Goal: Check status: Check status

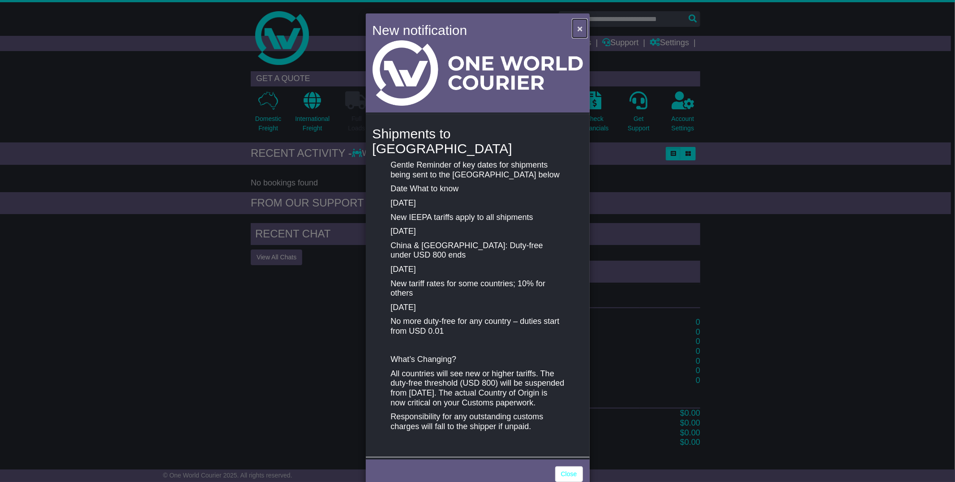
click at [577, 30] on span "×" at bounding box center [579, 28] width 5 height 10
click at [577, 29] on span "×" at bounding box center [579, 28] width 5 height 10
click at [578, 27] on span "×" at bounding box center [579, 28] width 5 height 10
click at [577, 27] on span "×" at bounding box center [579, 28] width 5 height 10
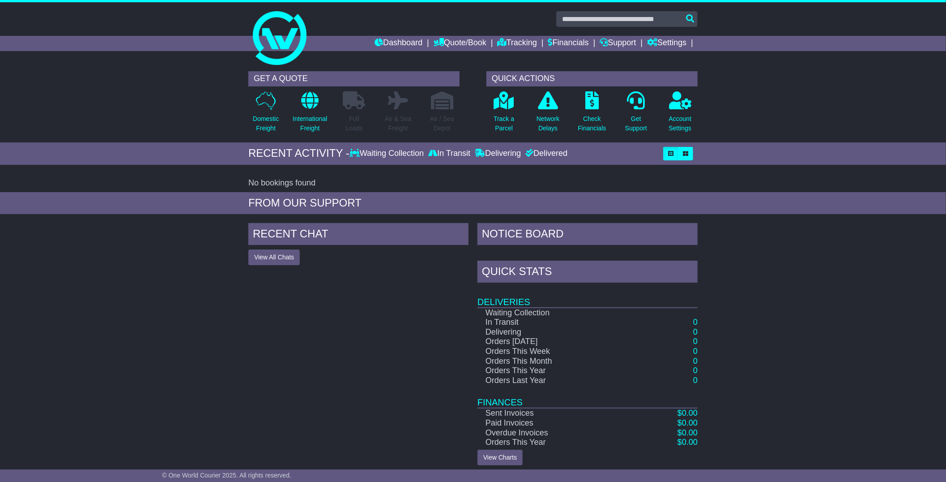
click at [861, 268] on div "RECENT CHAT View All Chats Hide All Chats NOTICE BOARD Quick Stats Deliveries W…" at bounding box center [473, 343] width 946 height 251
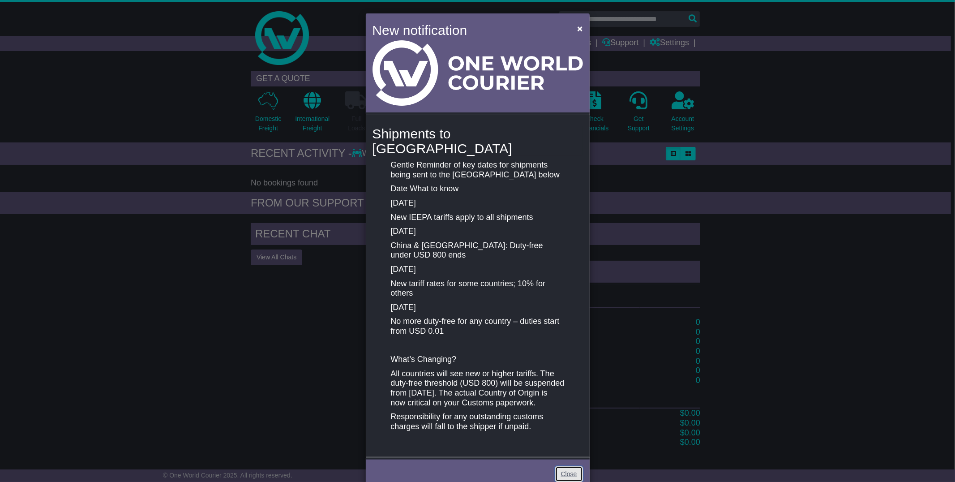
click at [573, 466] on link "Close" at bounding box center [569, 474] width 28 height 16
click at [577, 27] on span "×" at bounding box center [579, 28] width 5 height 10
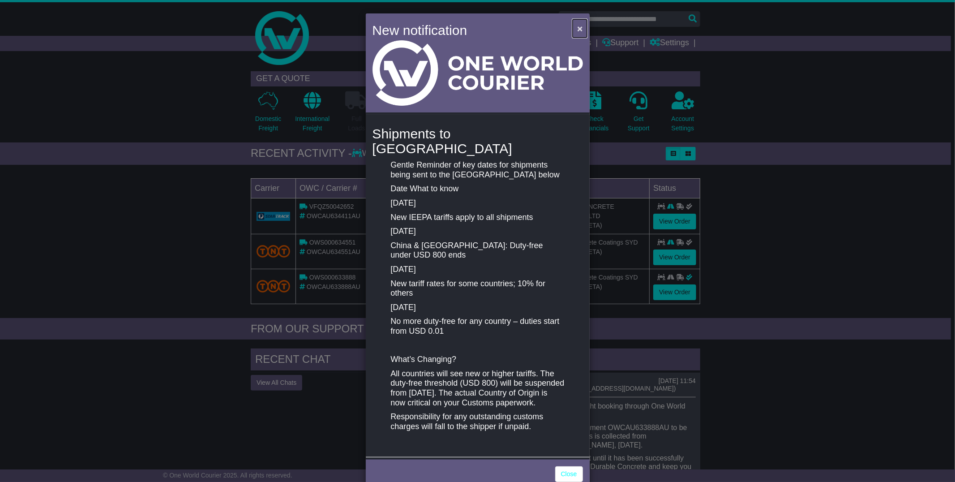
click at [577, 28] on span "×" at bounding box center [579, 28] width 5 height 10
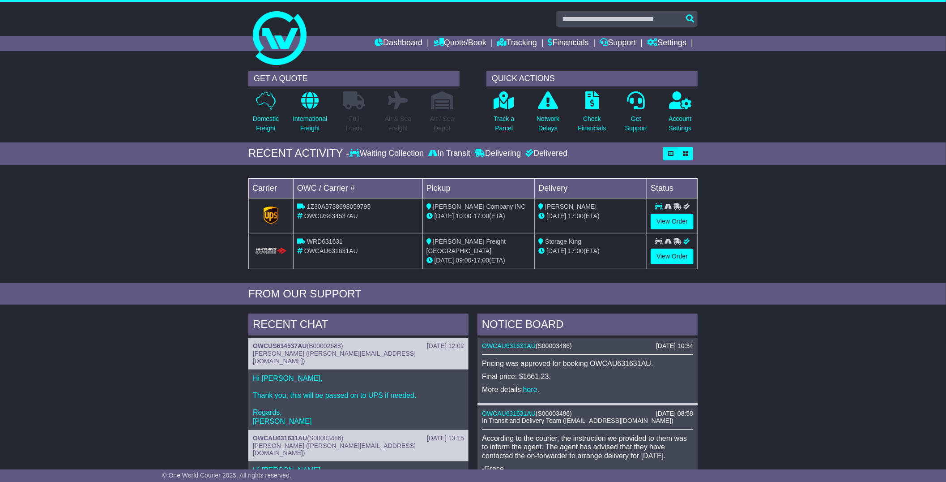
click at [331, 216] on span "OWCUS634537AU" at bounding box center [331, 215] width 54 height 7
copy span "OWCUS634537AU"
